Goal: Use online tool/utility: Utilize a website feature to perform a specific function

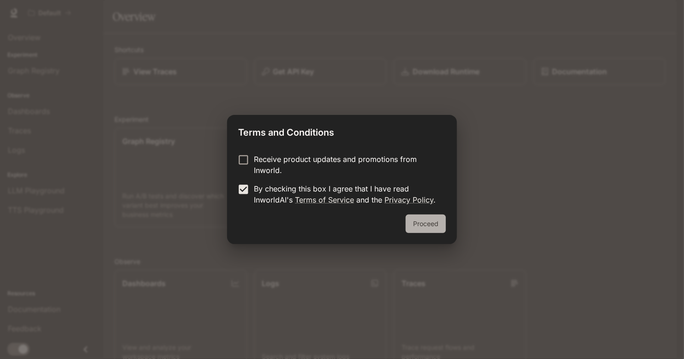
click at [437, 219] on button "Proceed" at bounding box center [426, 224] width 40 height 18
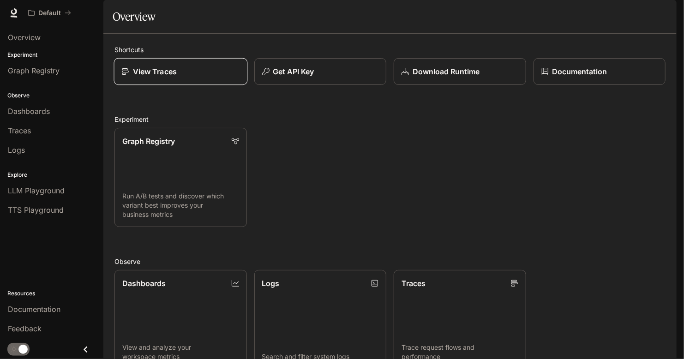
click at [186, 77] on div "View Traces" at bounding box center [181, 71] width 118 height 11
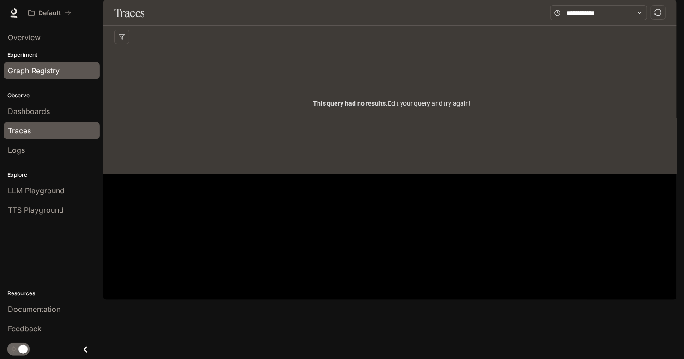
click at [46, 67] on span "Graph Registry" at bounding box center [34, 70] width 52 height 11
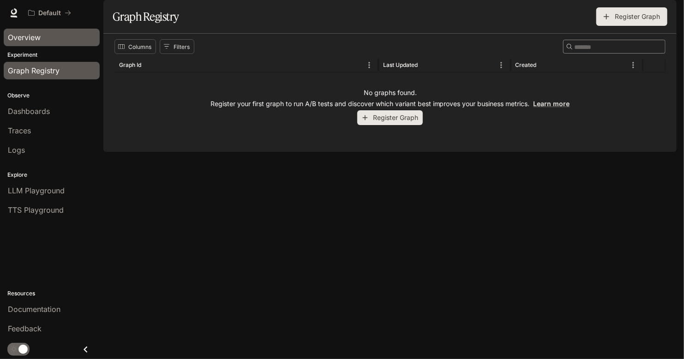
click at [33, 33] on span "Overview" at bounding box center [24, 37] width 33 height 11
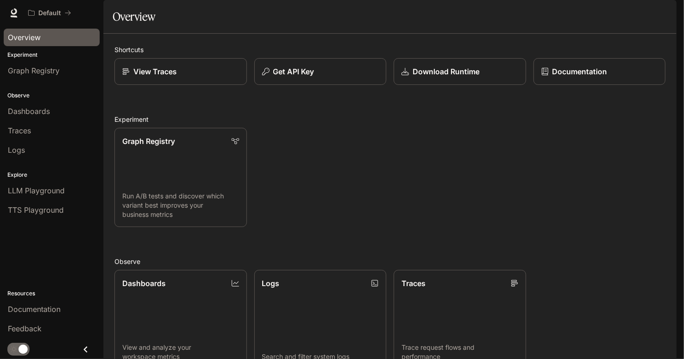
click at [683, 212] on div "Skip to main content Default Documentation Documentation Portal Overview Experi…" at bounding box center [342, 179] width 684 height 359
click at [683, 256] on div "Skip to main content Default Documentation Documentation Portal Overview Experi…" at bounding box center [342, 179] width 684 height 359
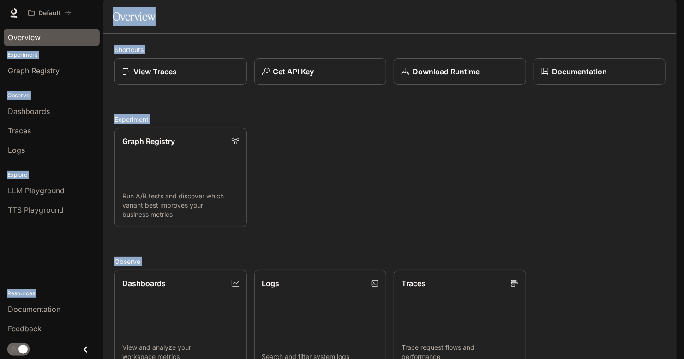
drag, startPoint x: 671, startPoint y: 313, endPoint x: 683, endPoint y: 336, distance: 26.2
click at [683, 336] on div "Skip to main content Default Documentation Documentation Portal Overview Experi…" at bounding box center [342, 179] width 684 height 359
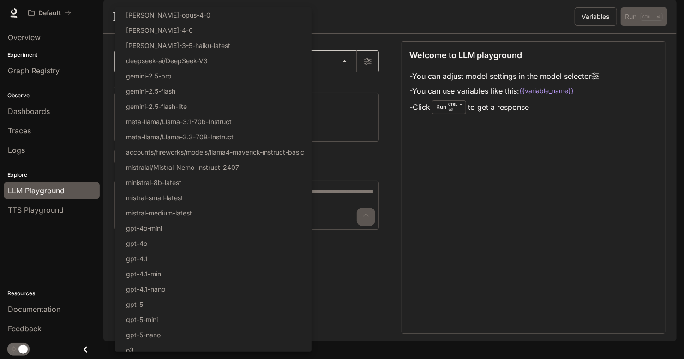
click at [348, 87] on body "Skip to main content Default Documentation Documentation Portal Overview Experi…" at bounding box center [342, 179] width 684 height 359
click at [364, 55] on div at bounding box center [342, 179] width 684 height 359
click at [348, 83] on body "Skip to main content Default Documentation Documentation Portal Overview Experi…" at bounding box center [342, 179] width 684 height 359
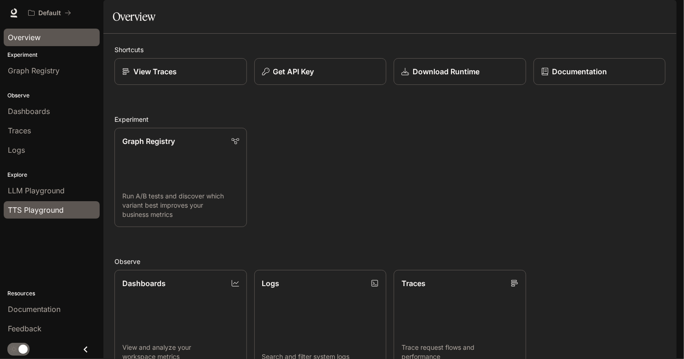
click at [55, 204] on span "TTS Playground" at bounding box center [36, 209] width 56 height 11
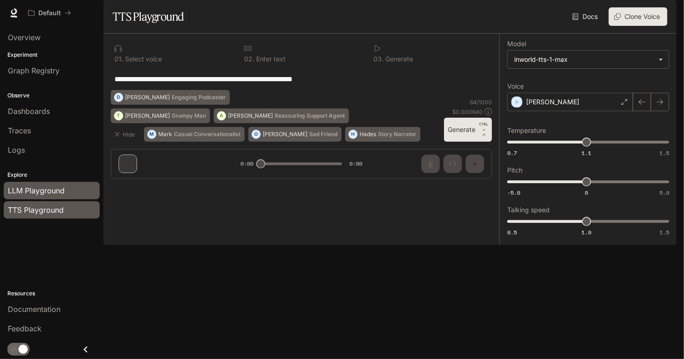
click at [24, 185] on span "LLM Playground" at bounding box center [36, 190] width 57 height 11
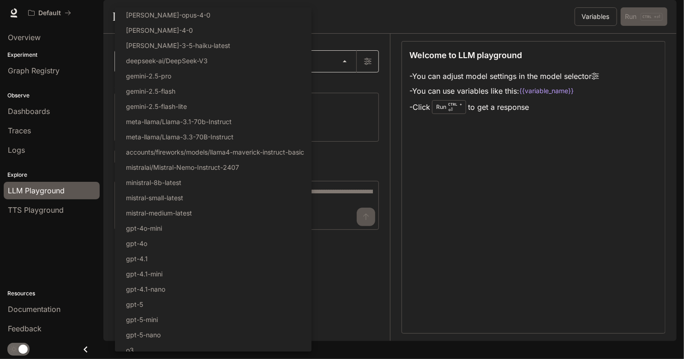
click at [294, 84] on body "Skip to main content Default Documentation Documentation Portal Overview Experi…" at bounding box center [342, 179] width 684 height 359
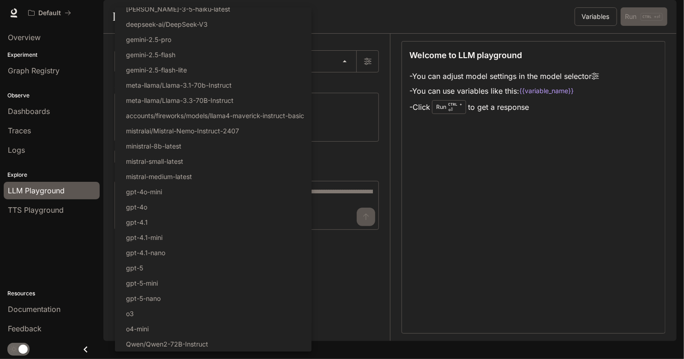
scroll to position [13, 0]
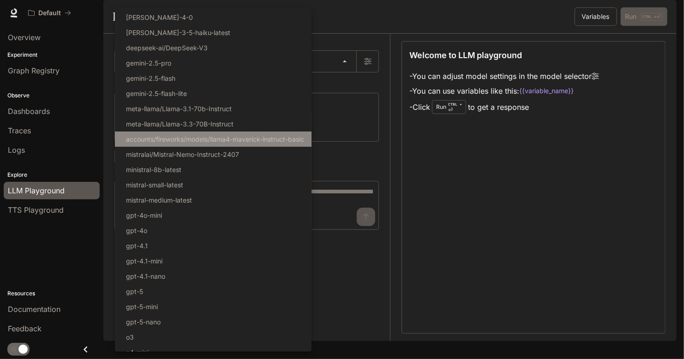
click at [212, 140] on p "accounts/fireworks/models/llama4-maverick-instruct-basic" at bounding box center [215, 139] width 178 height 10
type input "**********"
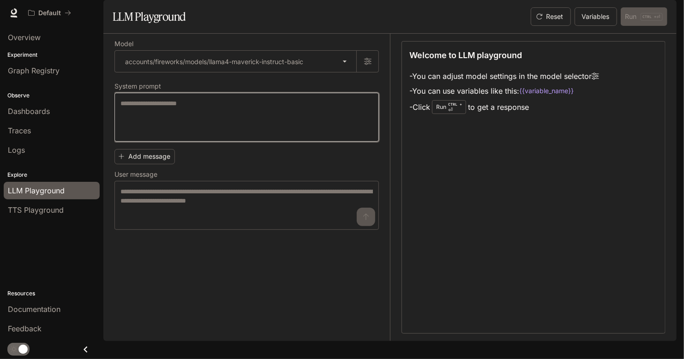
click at [212, 136] on textarea at bounding box center [246, 117] width 252 height 37
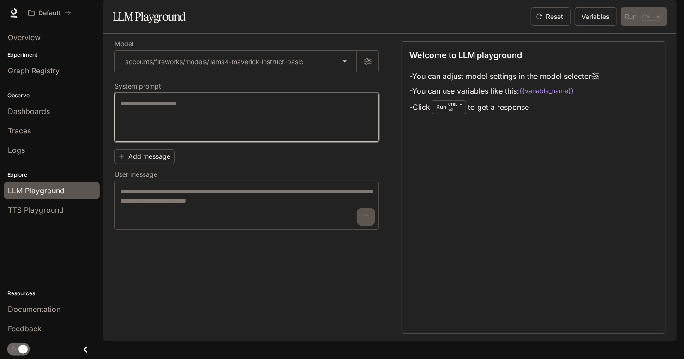
click at [212, 136] on textarea at bounding box center [246, 117] width 252 height 37
drag, startPoint x: 212, startPoint y: 140, endPoint x: 179, endPoint y: 138, distance: 33.3
click at [179, 136] on textarea at bounding box center [246, 117] width 252 height 37
click at [166, 136] on textarea at bounding box center [246, 117] width 252 height 37
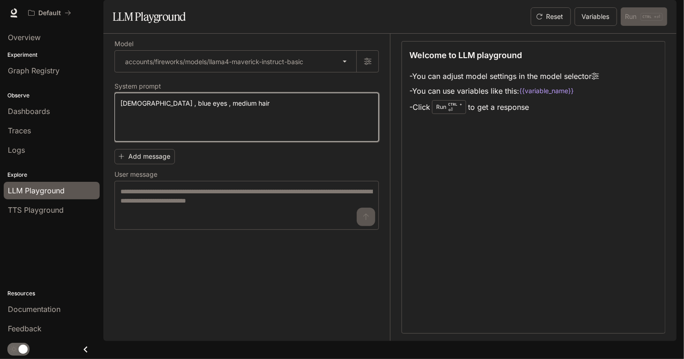
click at [221, 126] on textarea "**********" at bounding box center [246, 117] width 252 height 37
click at [161, 126] on textarea "**********" at bounding box center [246, 117] width 252 height 37
type textarea "**********"
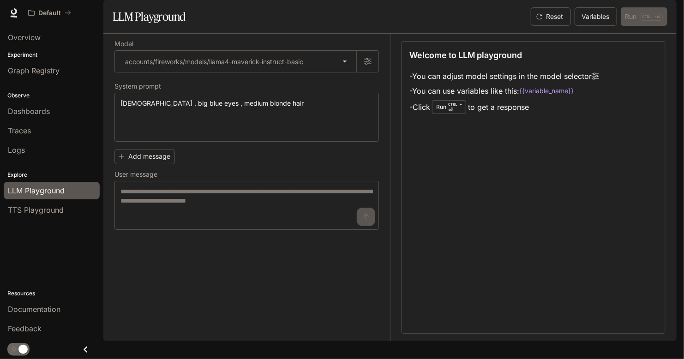
click at [508, 208] on div "Welcome to LLM playground - You can adjust model settings in the model selector…" at bounding box center [533, 187] width 264 height 293
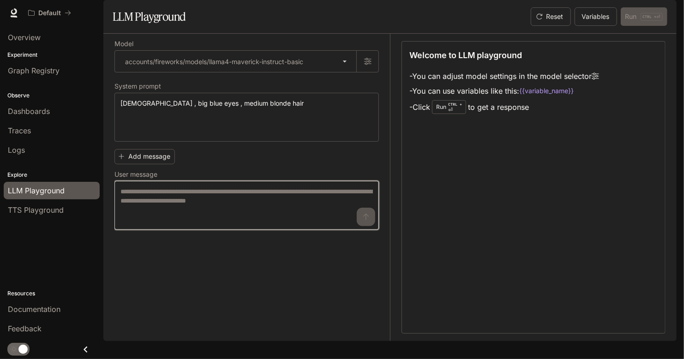
click at [132, 224] on textarea at bounding box center [246, 205] width 252 height 37
click at [161, 224] on textarea at bounding box center [246, 205] width 252 height 37
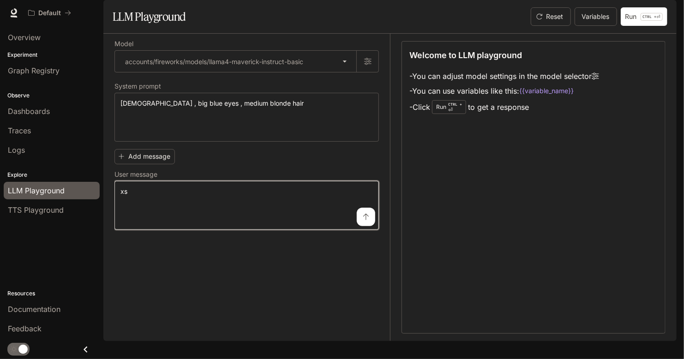
type textarea "*"
type textarea "**********"
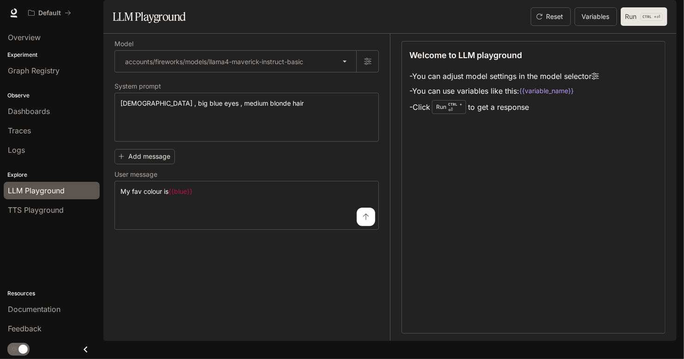
click at [640, 21] on p "CTRL + ⏎" at bounding box center [651, 17] width 22 height 8
